Goal: Book appointment/travel/reservation

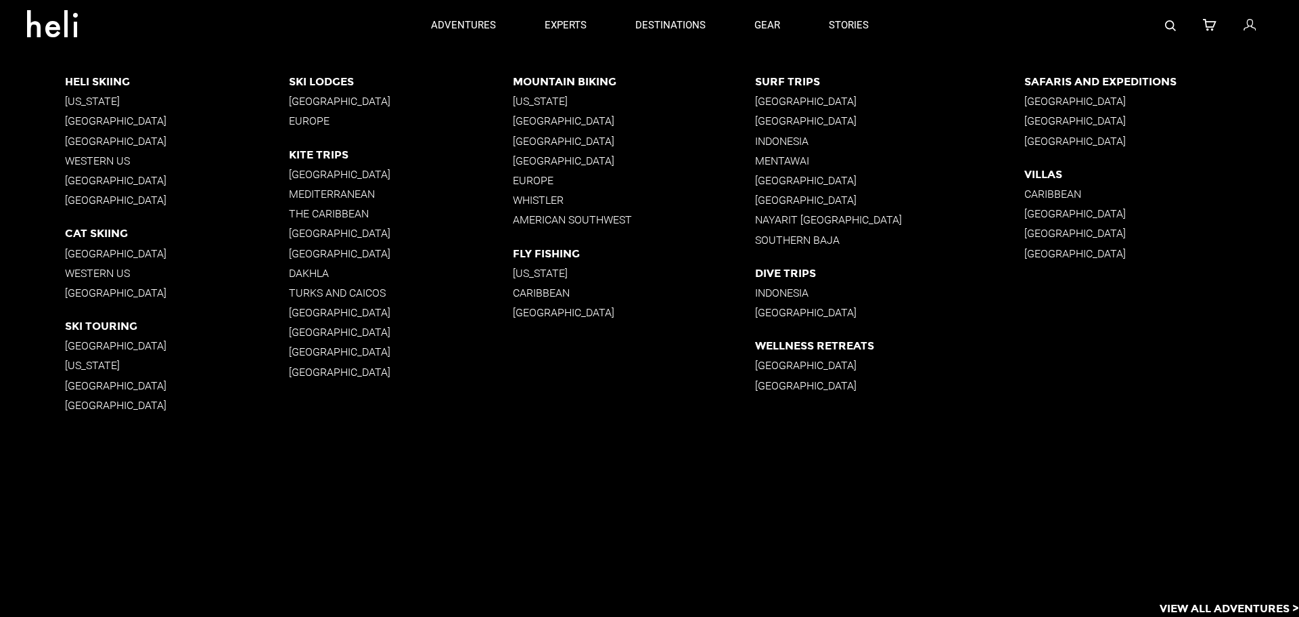
drag, startPoint x: 550, startPoint y: 181, endPoint x: 533, endPoint y: 174, distance: 18.9
click at [533, 174] on p "Europe" at bounding box center [634, 180] width 242 height 13
click at [531, 177] on p "Europe" at bounding box center [634, 180] width 242 height 13
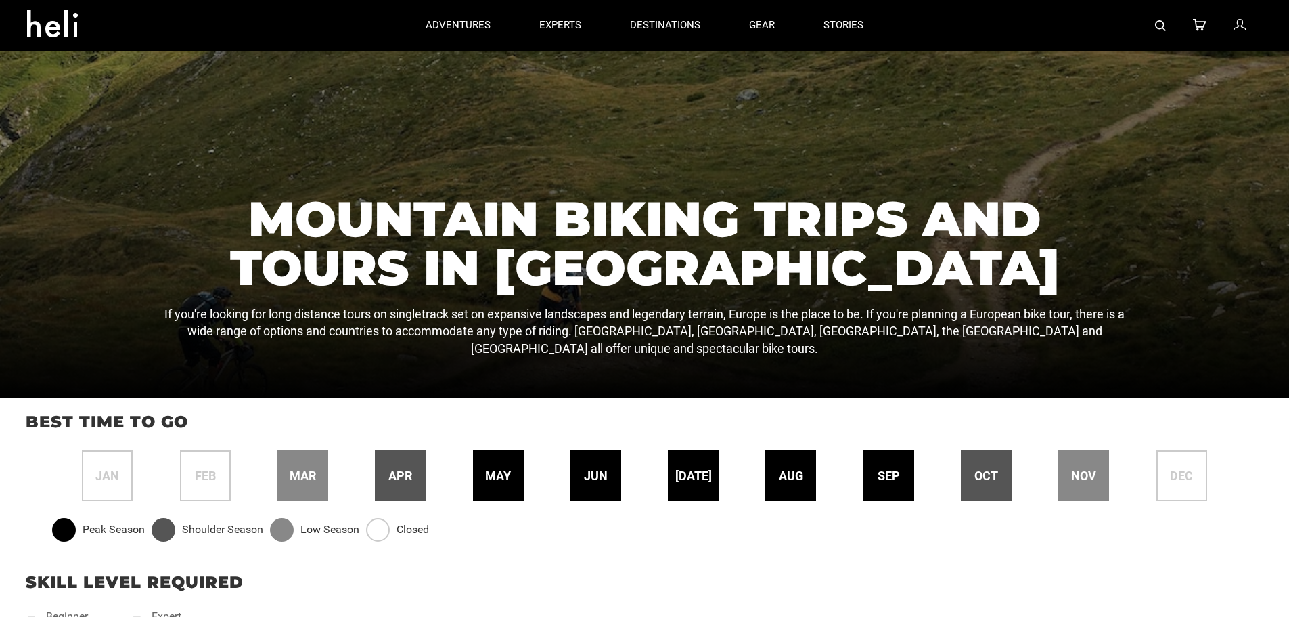
scroll to position [474, 0]
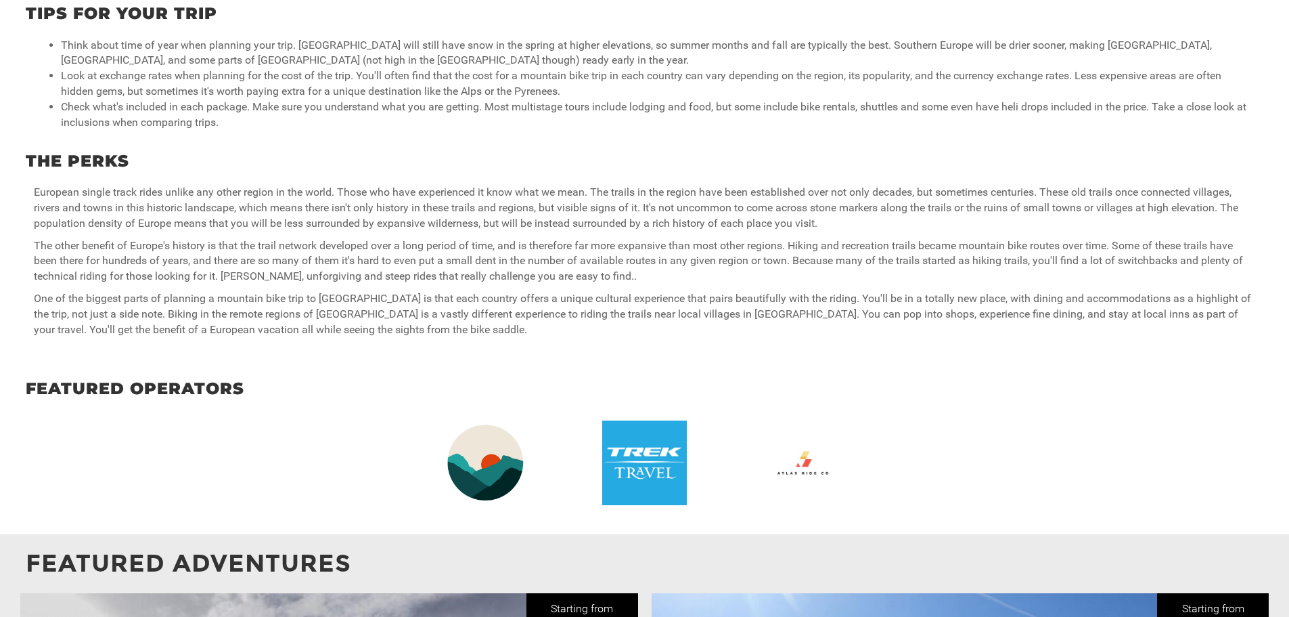
drag, startPoint x: 550, startPoint y: 277, endPoint x: 543, endPoint y: 395, distance: 118.0
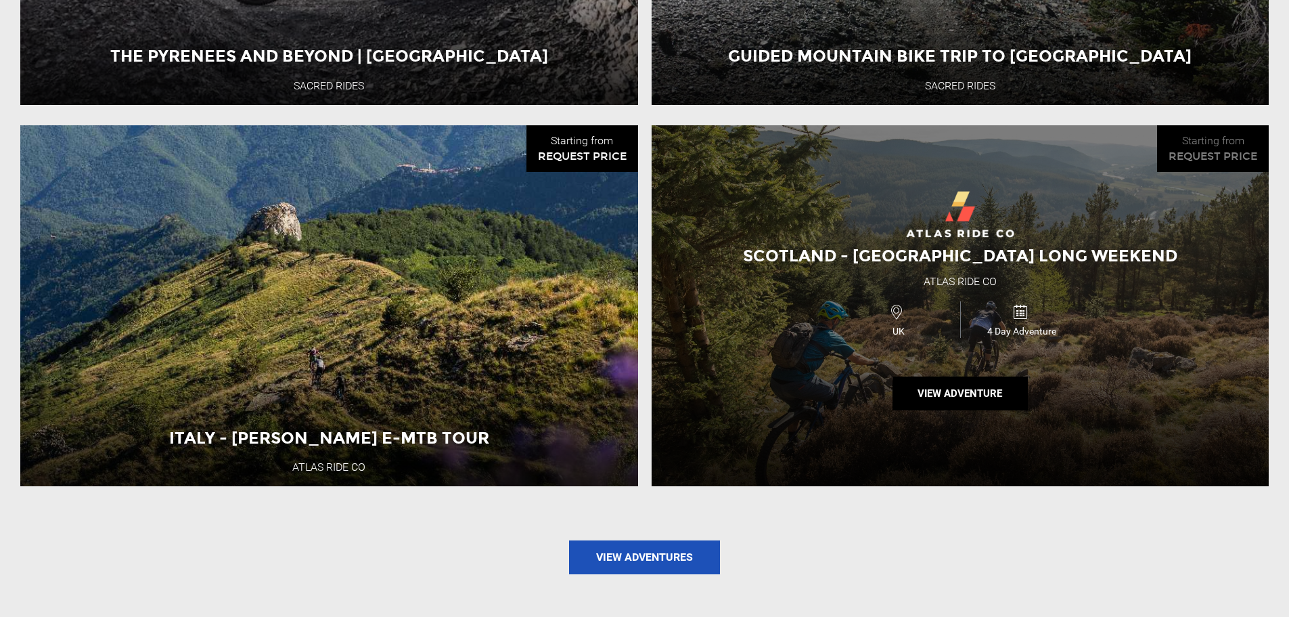
scroll to position [1691, 0]
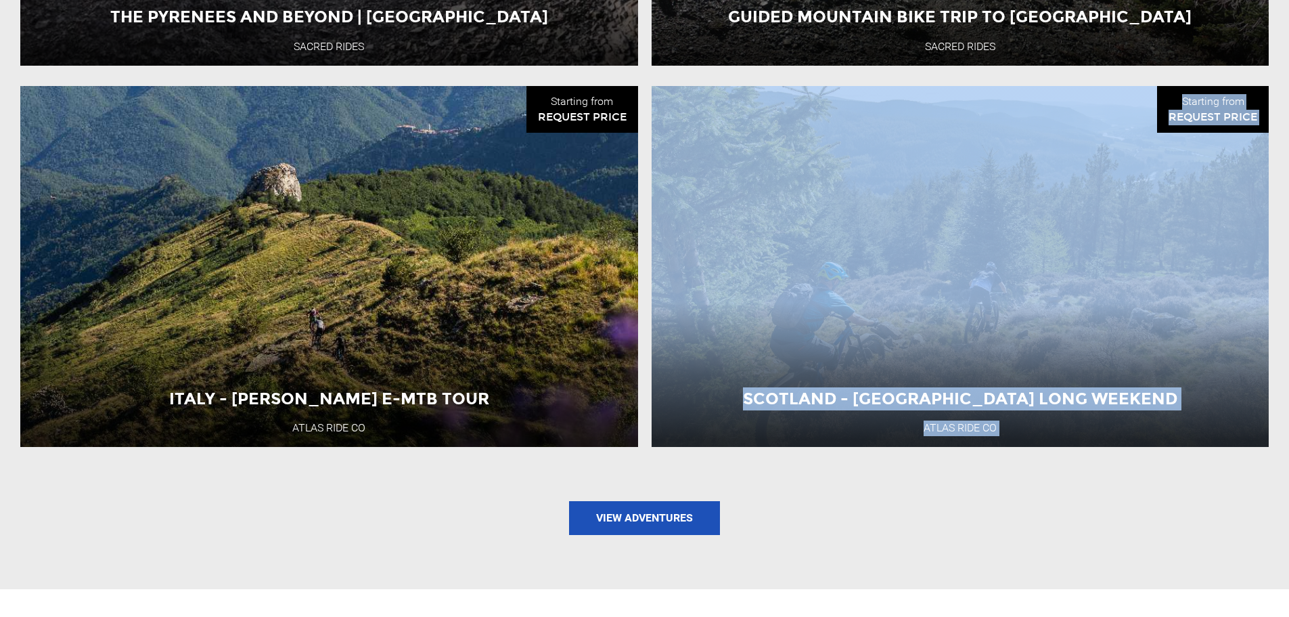
drag, startPoint x: 495, startPoint y: 164, endPoint x: 413, endPoint y: 520, distance: 364.6
click at [414, 520] on div "The Pyrenees and Beyond | [GEOGRAPHIC_DATA] Sacred Rides Starting from USD3,269…" at bounding box center [645, 132] width 1262 height 857
